Goal: Task Accomplishment & Management: Use online tool/utility

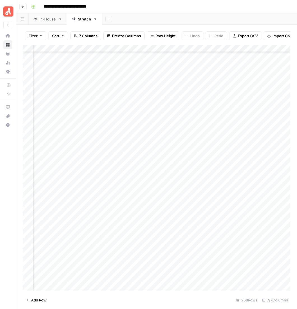
scroll to position [2034, 118]
click at [242, 108] on div "Add Column" at bounding box center [158, 174] width 271 height 259
click at [238, 116] on div "Add Column" at bounding box center [158, 174] width 271 height 259
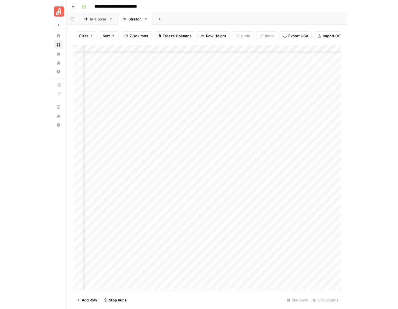
scroll to position [2034, 0]
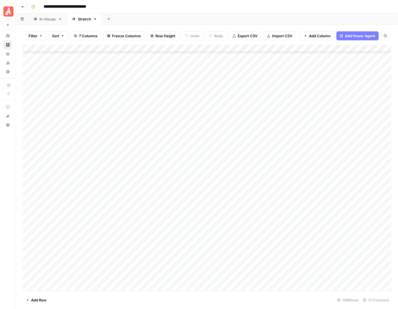
click at [296, 135] on div "Add Column" at bounding box center [209, 174] width 372 height 259
click at [296, 157] on div "Add Column" at bounding box center [209, 174] width 372 height 259
click at [296, 166] on div "Add Column" at bounding box center [209, 174] width 372 height 259
click at [296, 174] on div "Add Column" at bounding box center [209, 174] width 372 height 259
click at [296, 192] on div "Add Column" at bounding box center [209, 174] width 372 height 259
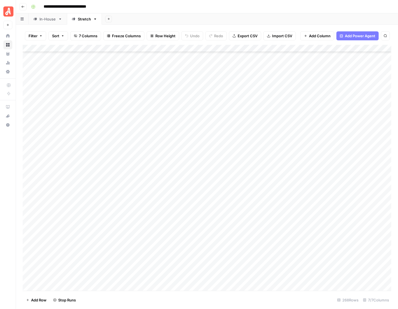
click at [296, 202] on div "Add Column" at bounding box center [209, 174] width 372 height 259
click at [296, 213] on div "Add Column" at bounding box center [209, 174] width 372 height 259
click at [296, 218] on div "Add Column" at bounding box center [209, 174] width 372 height 259
click at [296, 210] on div "Add Column" at bounding box center [209, 174] width 372 height 259
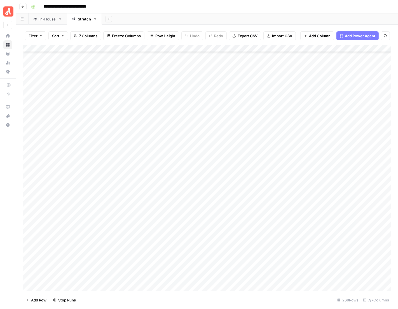
click at [296, 220] on div "Add Column" at bounding box center [209, 174] width 372 height 259
click at [296, 227] on div "Add Column" at bounding box center [209, 174] width 372 height 259
click at [296, 240] on div "Add Column" at bounding box center [209, 174] width 372 height 259
click at [296, 252] on div "Add Column" at bounding box center [209, 174] width 372 height 259
click at [296, 259] on div "Add Column" at bounding box center [209, 174] width 372 height 259
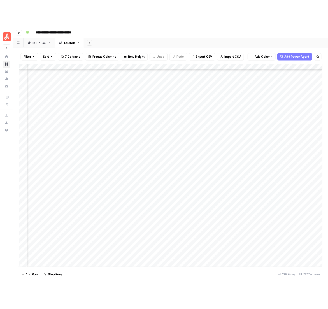
scroll to position [1939, 26]
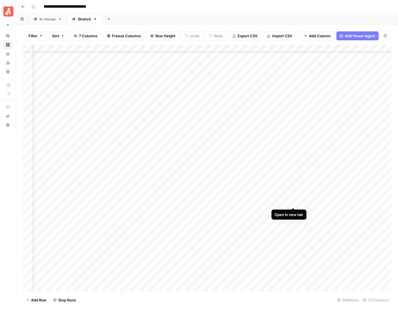
click at [293, 201] on div "Add Column" at bounding box center [209, 174] width 372 height 259
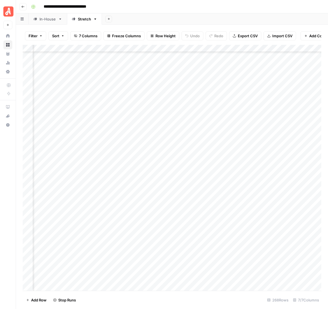
scroll to position [1939, 67]
click at [296, 201] on div "Add Column" at bounding box center [174, 174] width 302 height 259
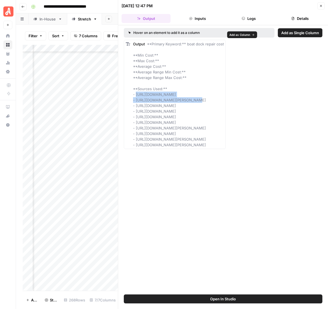
drag, startPoint x: 204, startPoint y: 72, endPoint x: 135, endPoint y: 73, distance: 68.6
click at [133, 73] on div "Output **Primary Keyword:** boat dock repair cost **Min Cost:** **Max Cost:** *…" at bounding box center [178, 94] width 91 height 106
copy span "[URL][DOMAIN_NAME]"
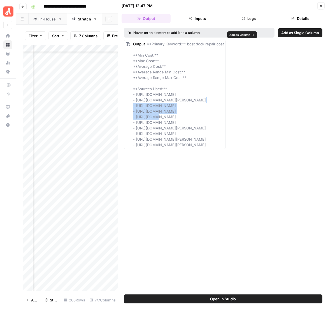
drag, startPoint x: 209, startPoint y: 74, endPoint x: 131, endPoint y: 77, distance: 78.2
click at [133, 77] on div "Output **Primary Keyword:** boat dock repair cost **Min Cost:** **Max Cost:** *…" at bounding box center [178, 94] width 91 height 106
copy span "[URL][DOMAIN_NAME][PERSON_NAME]"
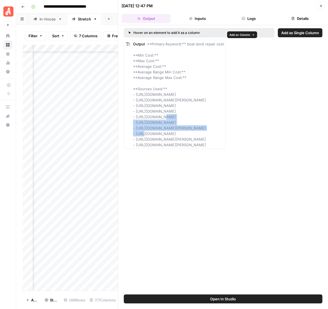
drag, startPoint x: 222, startPoint y: 80, endPoint x: 131, endPoint y: 82, distance: 91.3
click at [133, 82] on div "Output **Primary Keyword:** boat dock repair cost **Min Cost:** **Max Cost:** *…" at bounding box center [178, 94] width 91 height 106
copy span "[URL][DOMAIN_NAME]"
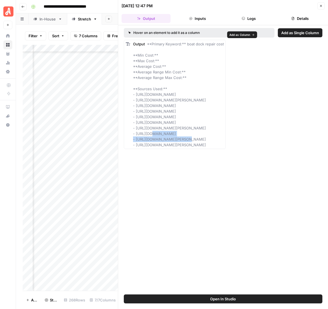
drag, startPoint x: 188, startPoint y: 85, endPoint x: 132, endPoint y: 84, distance: 56.8
click at [133, 84] on div "Output **Primary Keyword:** boat dock repair cost **Min Cost:** **Max Cost:** *…" at bounding box center [178, 94] width 91 height 106
copy span "[URL][DOMAIN_NAME]"
drag, startPoint x: 183, startPoint y: 88, endPoint x: 132, endPoint y: 90, distance: 50.7
click at [133, 90] on div "Output **Primary Keyword:** boat dock repair cost **Min Cost:** **Max Cost:** *…" at bounding box center [178, 94] width 91 height 106
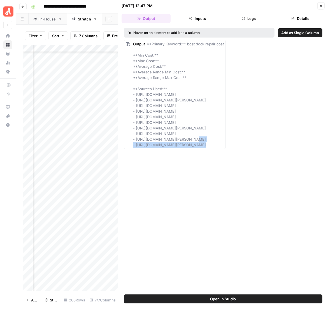
copy span "[URL][DOMAIN_NAME]"
drag, startPoint x: 189, startPoint y: 92, endPoint x: 132, endPoint y: 94, distance: 57.2
click at [133, 94] on div "Output **Primary Keyword:** boat dock repair cost **Min Cost:** **Max Cost:** *…" at bounding box center [178, 94] width 91 height 106
copy span "[URL][DOMAIN_NAME]"
drag, startPoint x: 209, startPoint y: 95, endPoint x: 132, endPoint y: 97, distance: 76.7
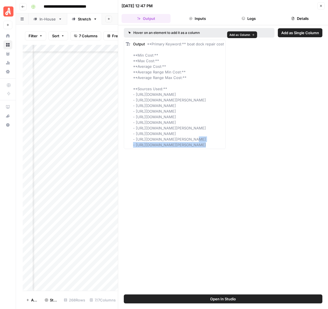
click at [133, 97] on div "Output **Primary Keyword:** boat dock repair cost **Min Cost:** **Max Cost:** *…" at bounding box center [178, 94] width 91 height 106
copy span "[URL][DOMAIN_NAME][PERSON_NAME]"
drag, startPoint x: 222, startPoint y: 109, endPoint x: 131, endPoint y: 109, distance: 91.6
click at [133, 109] on span "**Primary Keyword:** boat dock repair cost **Min Cost:** **Max Cost:** **Averag…" at bounding box center [178, 94] width 91 height 105
copy span "[URL][DOMAIN_NAME][PERSON_NAME]"
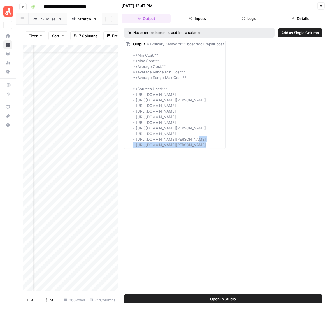
click at [296, 4] on icon "button" at bounding box center [320, 5] width 3 height 3
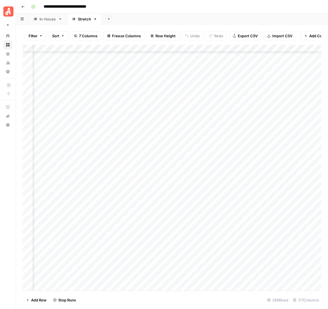
click at [251, 211] on div "Add Column" at bounding box center [174, 174] width 302 height 259
click at [253, 232] on div "Add Column" at bounding box center [174, 174] width 302 height 259
click at [253, 247] on div "Add Column" at bounding box center [174, 174] width 302 height 259
click at [251, 259] on div "Add Column" at bounding box center [174, 174] width 302 height 259
click at [252, 268] on div "Add Column" at bounding box center [174, 174] width 302 height 259
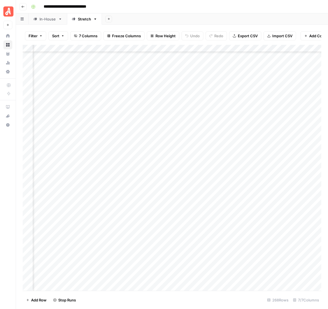
scroll to position [2097, 67]
click at [252, 129] on div "Add Column" at bounding box center [174, 174] width 302 height 259
click at [253, 139] on div "Add Column" at bounding box center [174, 174] width 302 height 259
click at [253, 149] on div "Add Column" at bounding box center [174, 174] width 302 height 259
click at [252, 161] on div "Add Column" at bounding box center [174, 174] width 302 height 259
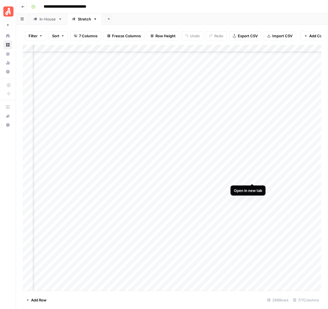
click at [252, 179] on div "Add Column" at bounding box center [174, 174] width 302 height 259
click at [252, 186] on div "Add Column" at bounding box center [174, 174] width 302 height 259
click at [251, 196] on div "Add Column" at bounding box center [174, 174] width 302 height 259
click at [260, 227] on div "Add Column" at bounding box center [174, 174] width 302 height 259
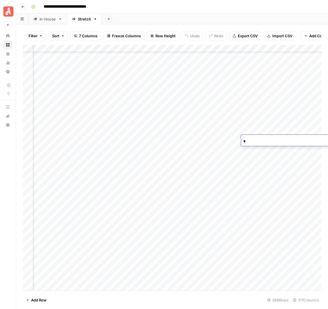
scroll to position [2268, 34]
type input "*"
click at [248, 158] on div "Add Column" at bounding box center [174, 174] width 302 height 259
click at [272, 200] on div "Add Column" at bounding box center [174, 174] width 302 height 259
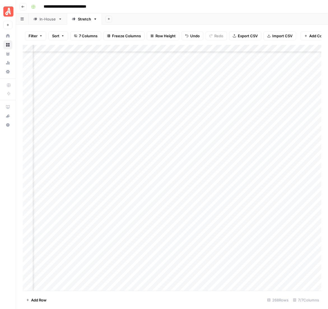
click at [273, 210] on div "Add Column" at bounding box center [174, 174] width 302 height 259
click at [273, 216] on div "Add Column" at bounding box center [174, 174] width 302 height 259
click at [274, 229] on div "Open in new tab" at bounding box center [269, 231] width 28 height 6
click at [274, 227] on div "Add Column" at bounding box center [174, 174] width 302 height 259
click at [274, 235] on div "Add Column" at bounding box center [174, 174] width 302 height 259
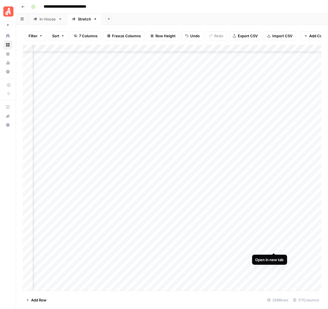
click at [272, 249] on div "Add Column" at bounding box center [174, 174] width 302 height 259
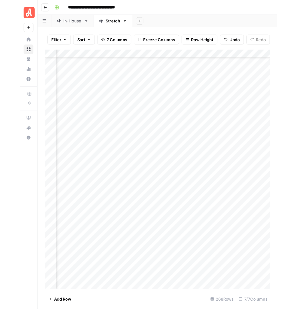
scroll to position [2294, 46]
